Goal: Go to known website: Access a specific website the user already knows

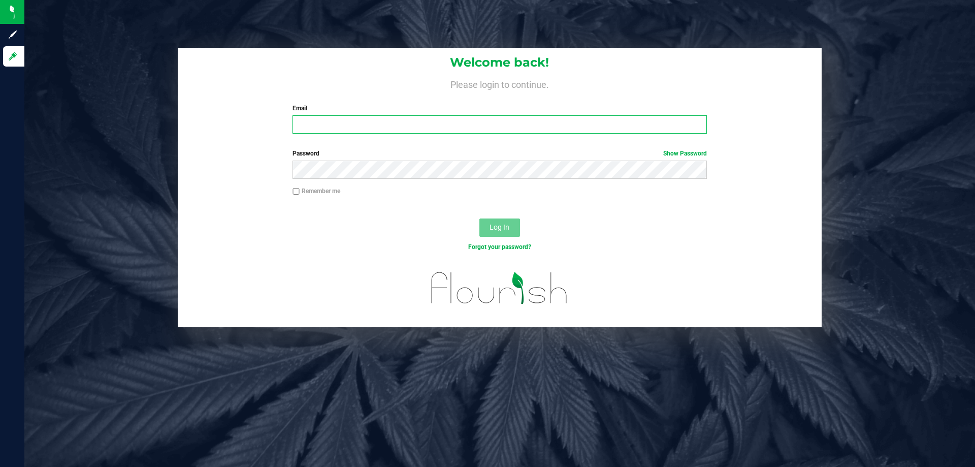
click at [327, 130] on input "Email" at bounding box center [499, 124] width 414 height 18
type input "[EMAIL_ADDRESS][DOMAIN_NAME]"
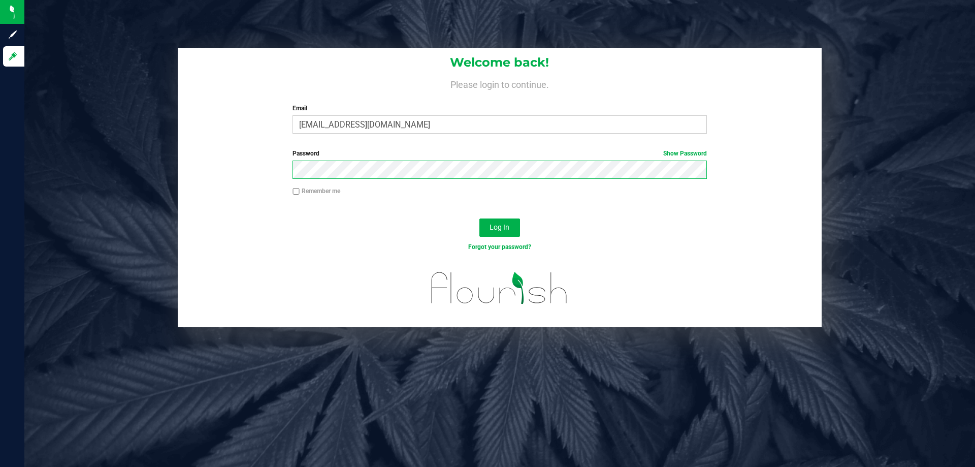
click at [479, 218] on button "Log In" at bounding box center [499, 227] width 41 height 18
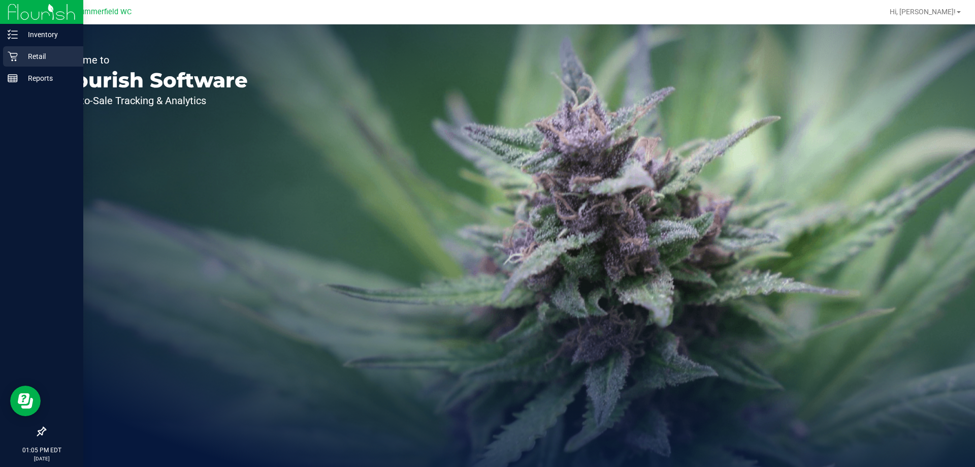
click at [2, 57] on link "Retail" at bounding box center [41, 57] width 83 height 22
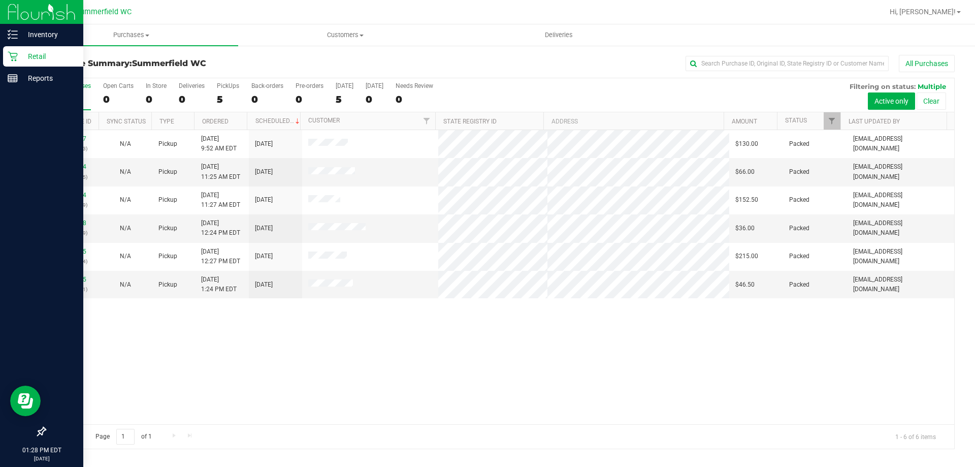
click at [4, 225] on div at bounding box center [41, 256] width 83 height 332
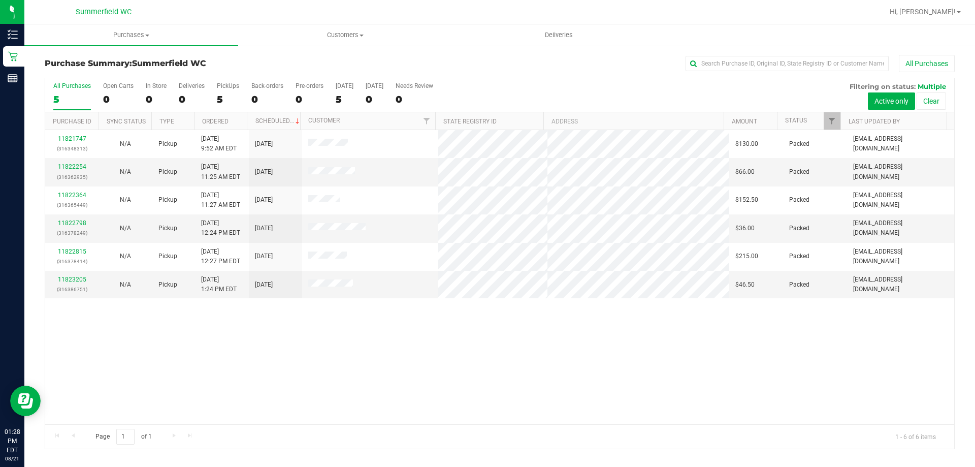
click at [473, 325] on div "11821747 (316348313) N/A Pickup [DATE] 9:52 AM EDT 8/21/2025 $130.00 Packed [EM…" at bounding box center [499, 277] width 909 height 294
